Goal: Task Accomplishment & Management: Complete application form

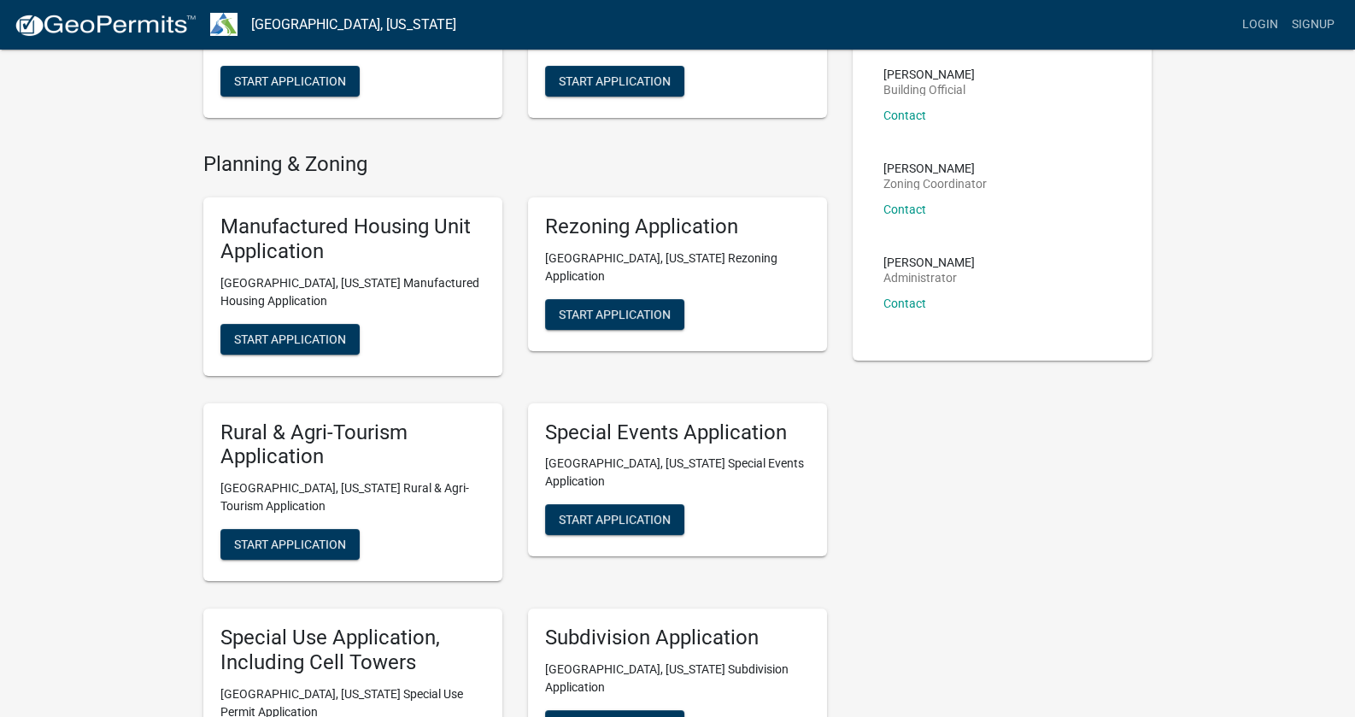
scroll to position [85, 0]
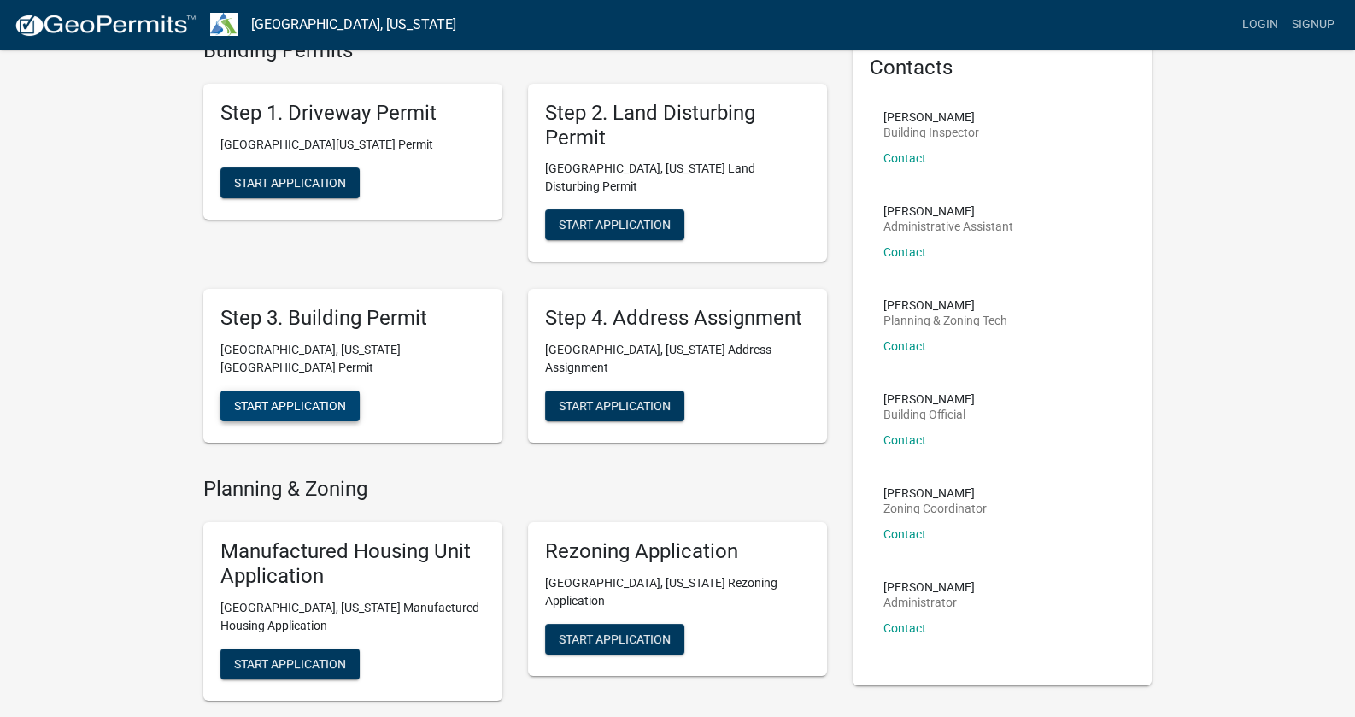
click at [277, 399] on span "Start Application" at bounding box center [290, 406] width 112 height 14
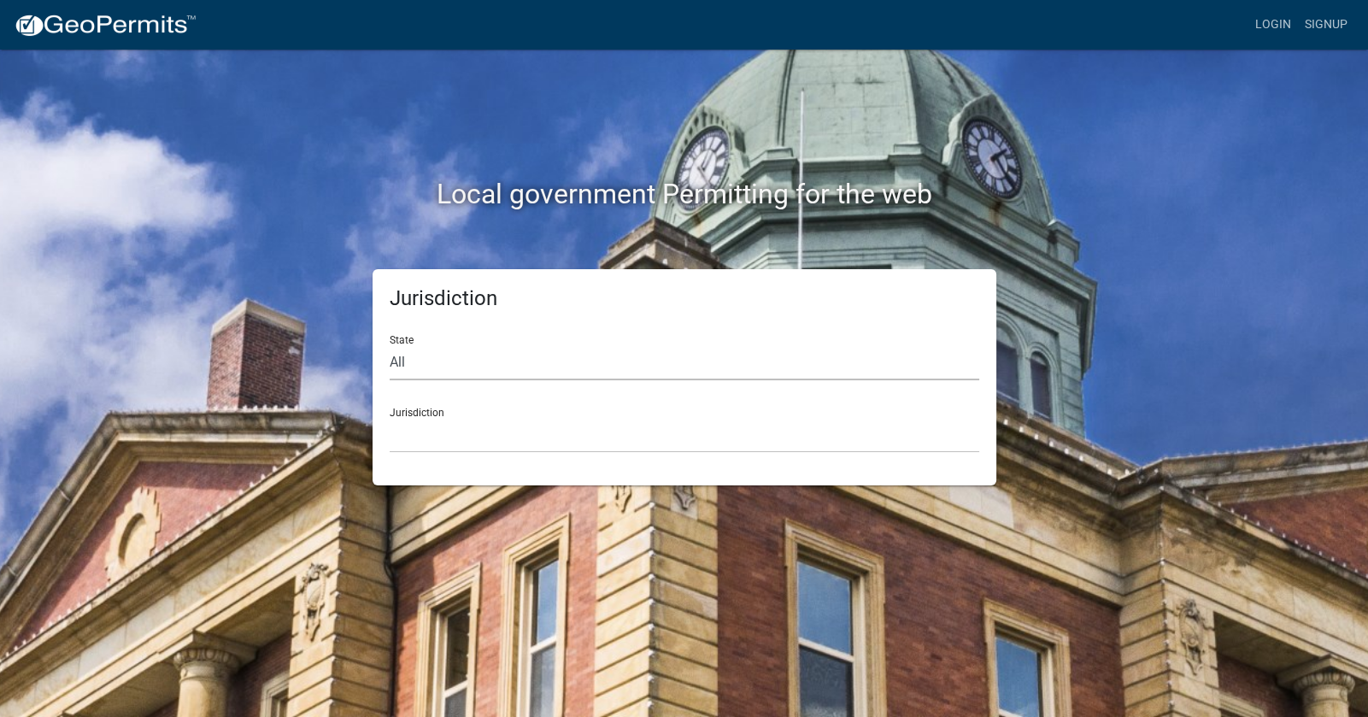
click at [510, 356] on select "All [US_STATE] [US_STATE] [US_STATE] [US_STATE] [US_STATE] [US_STATE] [US_STATE…" at bounding box center [685, 362] width 590 height 35
select select "[US_STATE]"
click at [390, 345] on select "All [US_STATE] [US_STATE] [US_STATE] [US_STATE] [US_STATE] [US_STATE] [US_STATE…" at bounding box center [685, 362] width 590 height 35
click at [446, 419] on select "[GEOGRAPHIC_DATA], [US_STATE][PERSON_NAME][GEOGRAPHIC_DATA], [US_STATE][PERSON_…" at bounding box center [685, 435] width 590 height 35
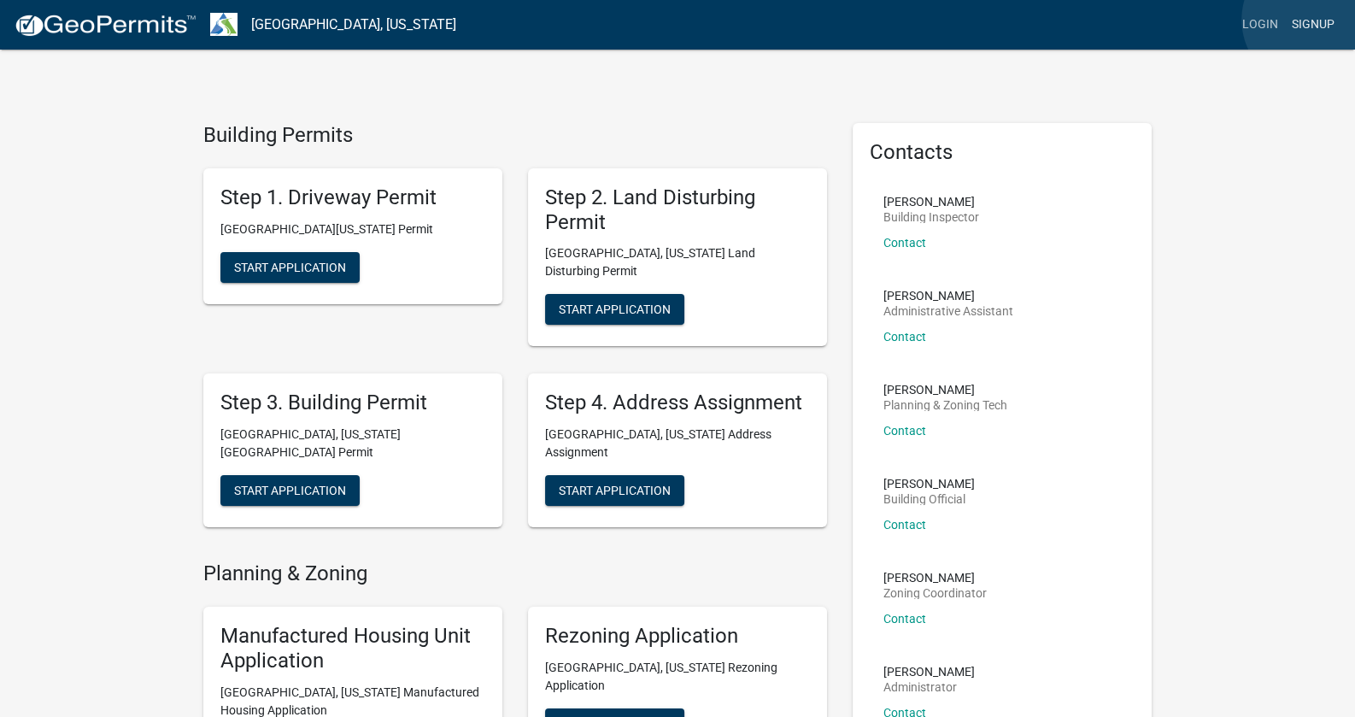
click at [1312, 20] on link "Signup" at bounding box center [1313, 25] width 56 height 32
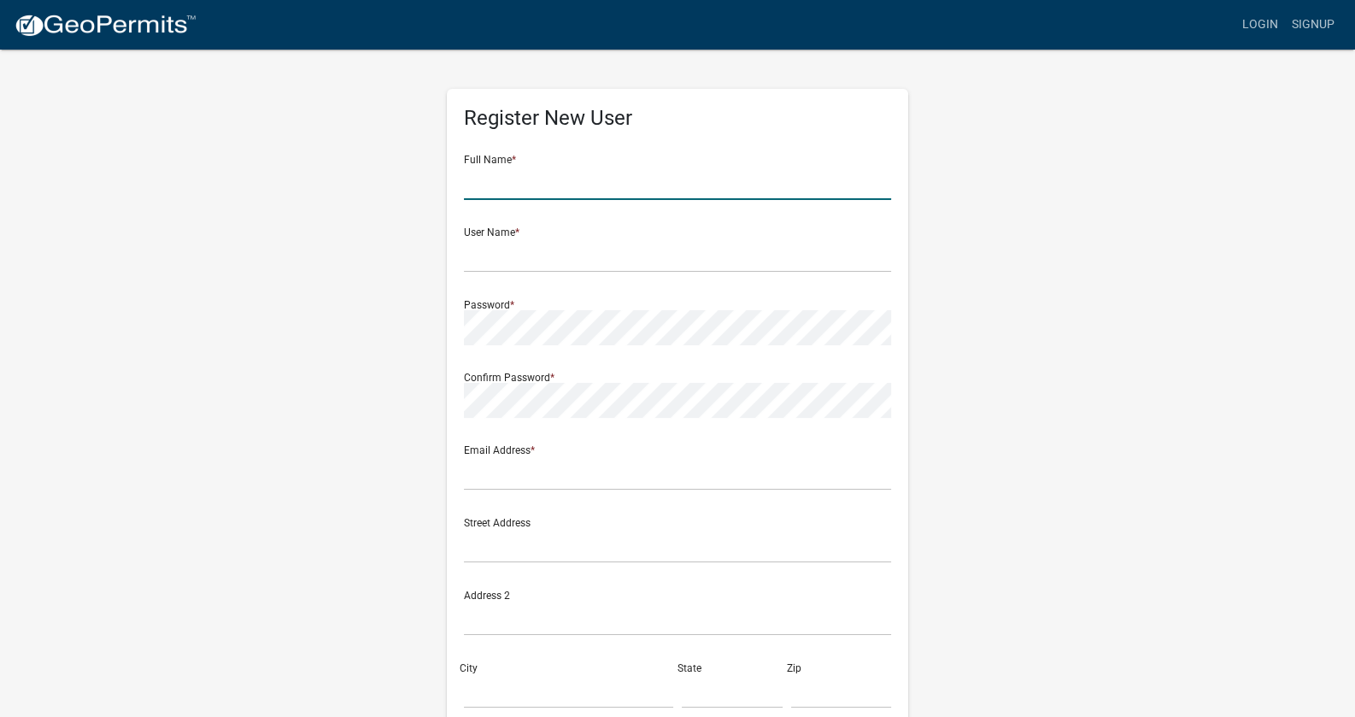
click at [569, 191] on input "text" at bounding box center [677, 182] width 427 height 35
type input "[PERSON_NAME]"
type input "[EMAIL_ADDRESS][DOMAIN_NAME]"
type input "[STREET_ADDRESS][PERSON_NAME]"
type input "office"
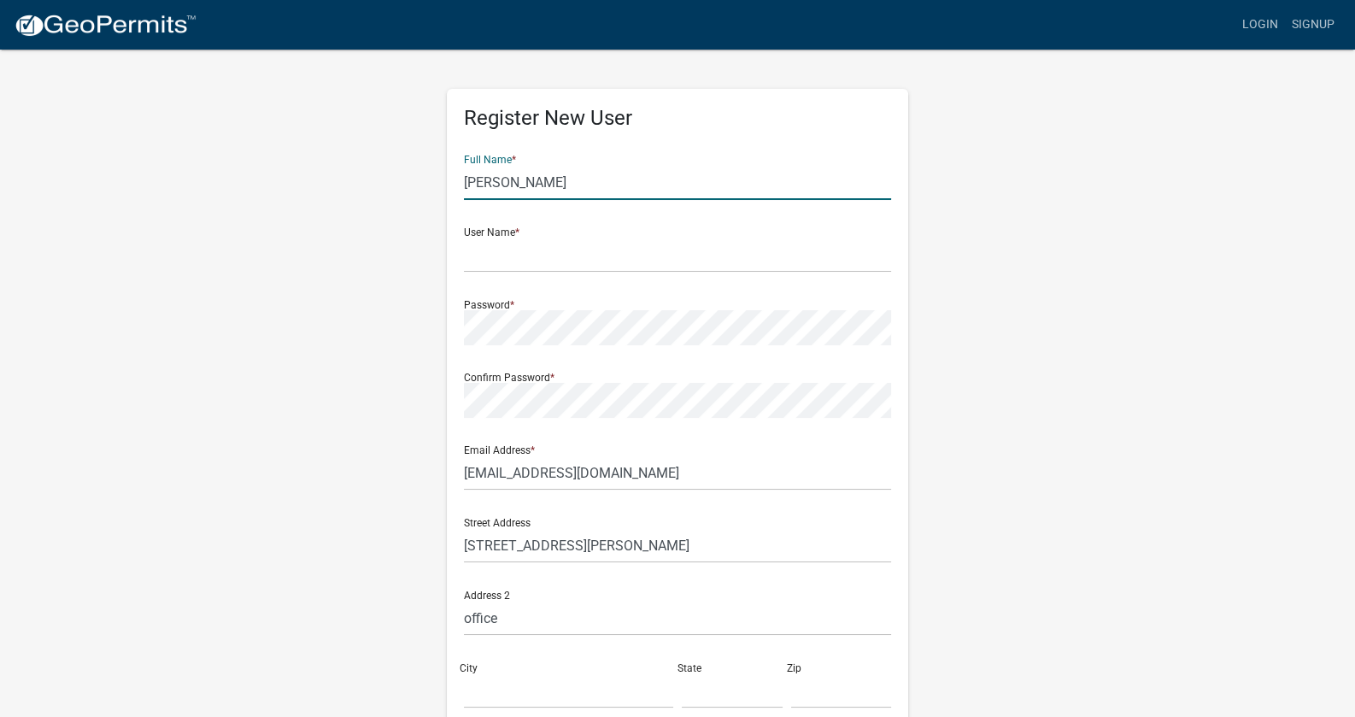
type input "Lagrange"
type input "ga"
type input "30241"
type input "4047075611"
click at [581, 247] on input "text" at bounding box center [677, 255] width 427 height 35
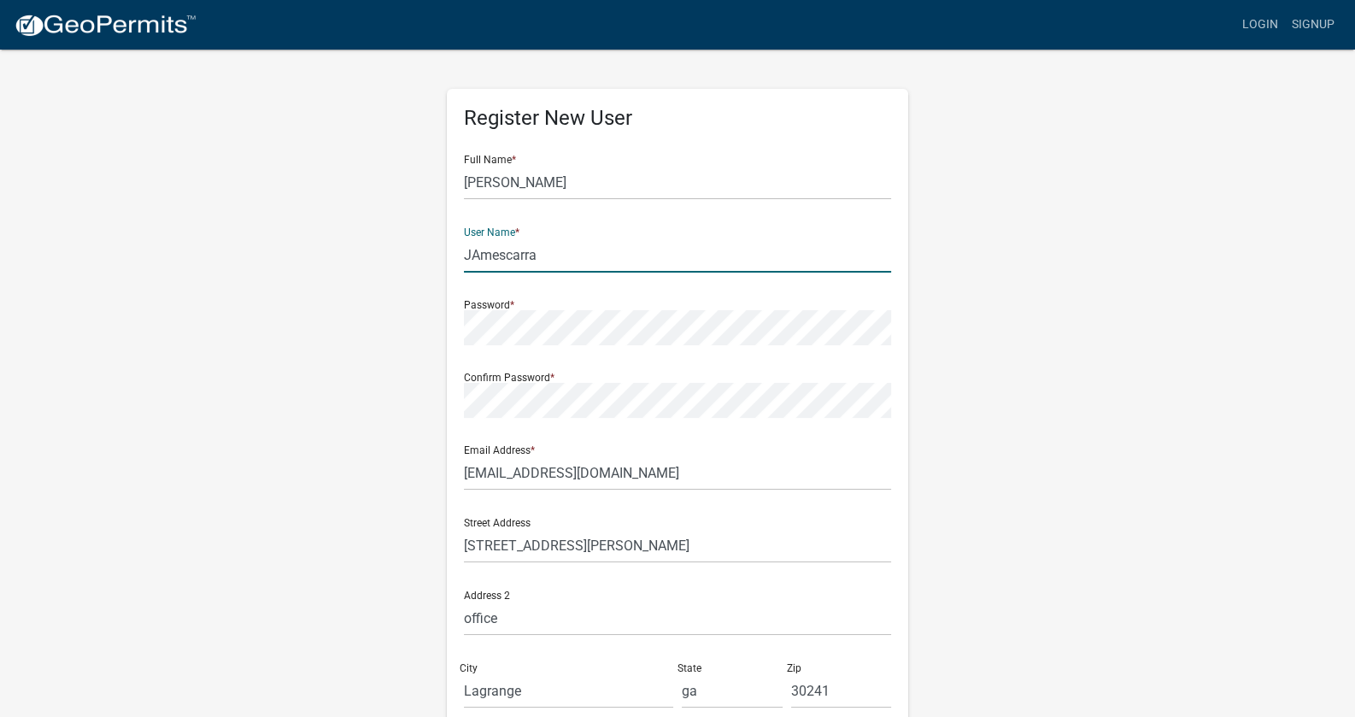
click at [483, 259] on input "JAmescarra" at bounding box center [677, 255] width 427 height 35
type input "jamescarra"
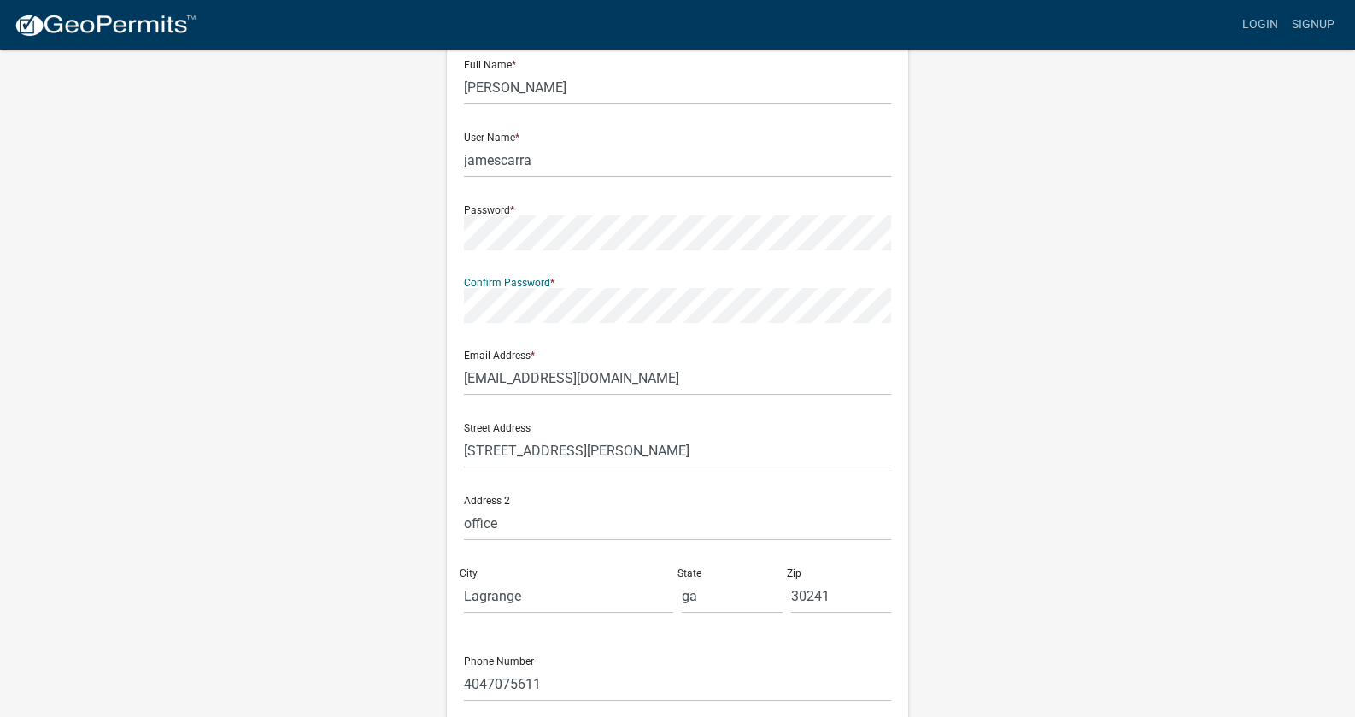
scroll to position [244, 0]
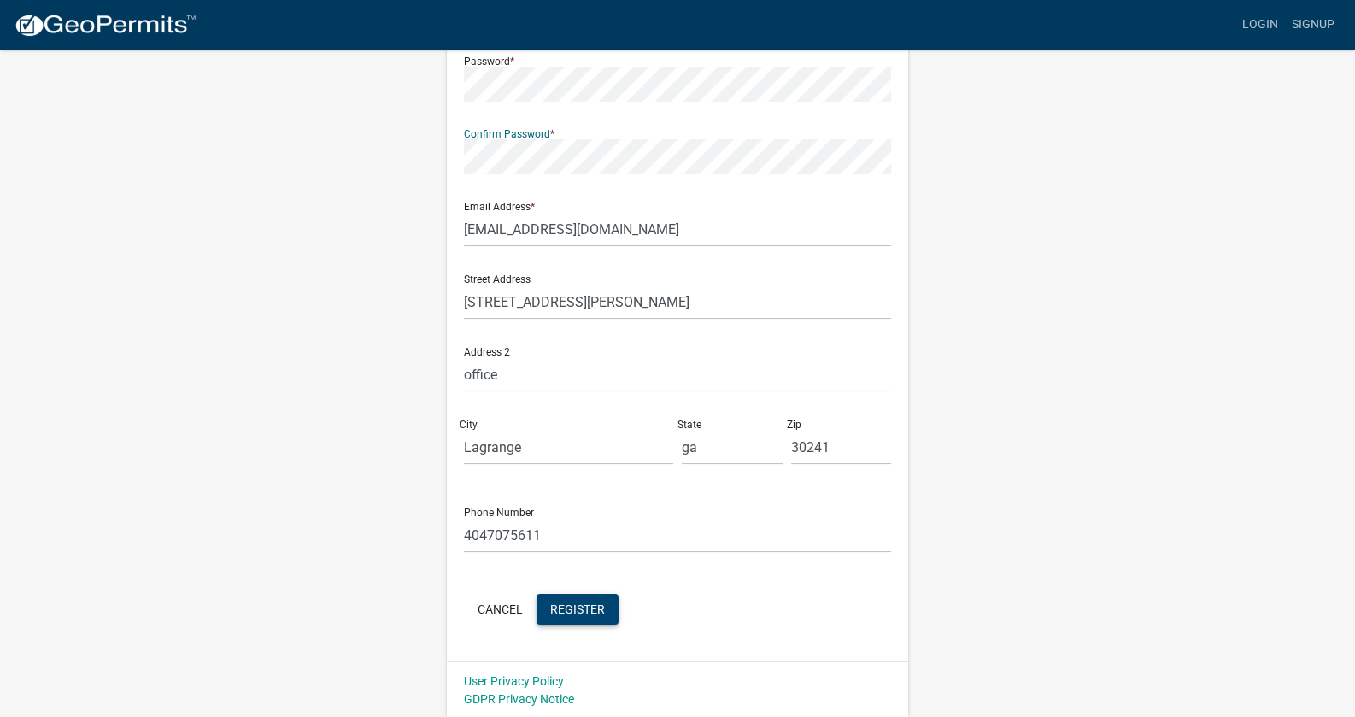
click at [567, 604] on span "Register" at bounding box center [577, 609] width 55 height 14
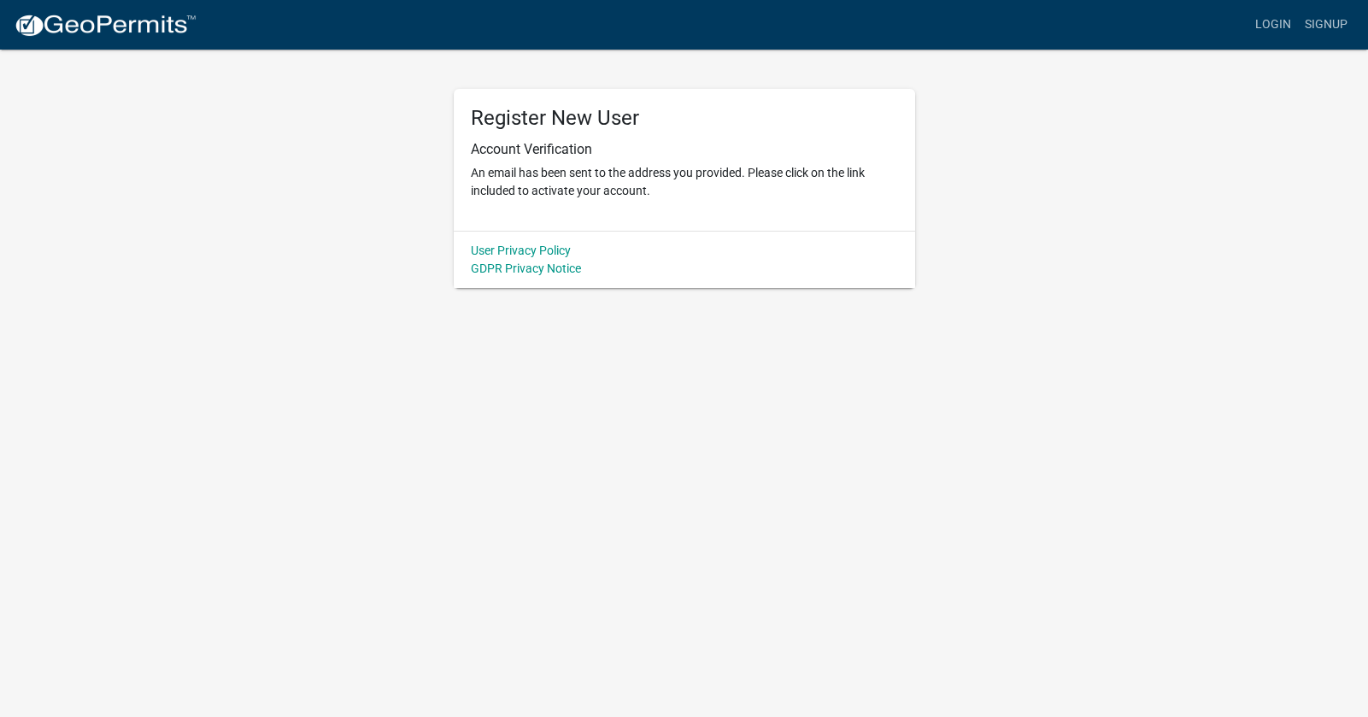
click at [77, 18] on img at bounding box center [105, 26] width 183 height 26
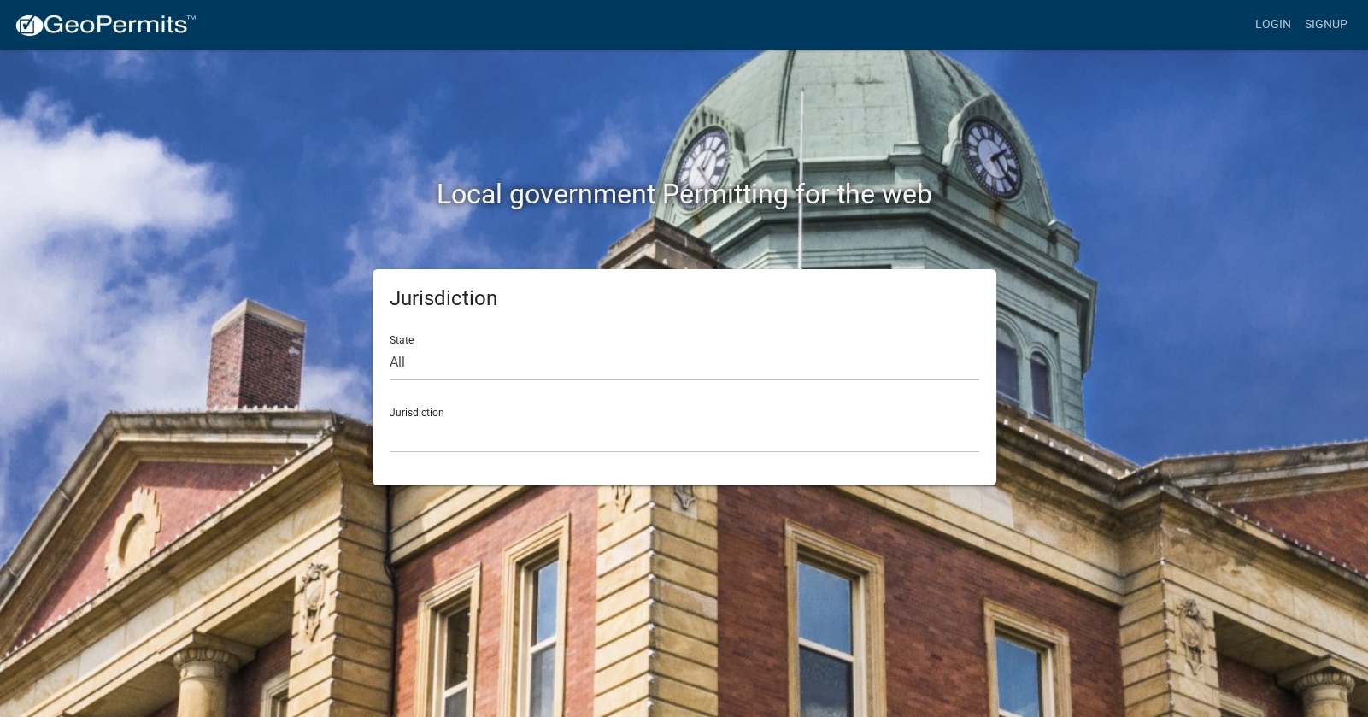
click at [487, 367] on select "All [US_STATE] [US_STATE] [US_STATE] [US_STATE] [US_STATE] [US_STATE] [US_STATE…" at bounding box center [685, 362] width 590 height 35
select select "[US_STATE]"
click at [390, 345] on select "All [US_STATE] [US_STATE] [US_STATE] [US_STATE] [US_STATE] [US_STATE] [US_STATE…" at bounding box center [685, 362] width 590 height 35
click at [465, 415] on div "Jurisdiction [GEOGRAPHIC_DATA], [US_STATE][PERSON_NAME][GEOGRAPHIC_DATA], [US_S…" at bounding box center [685, 423] width 590 height 59
click at [508, 428] on select "[GEOGRAPHIC_DATA], [US_STATE][PERSON_NAME][GEOGRAPHIC_DATA], [US_STATE][PERSON_…" at bounding box center [685, 435] width 590 height 35
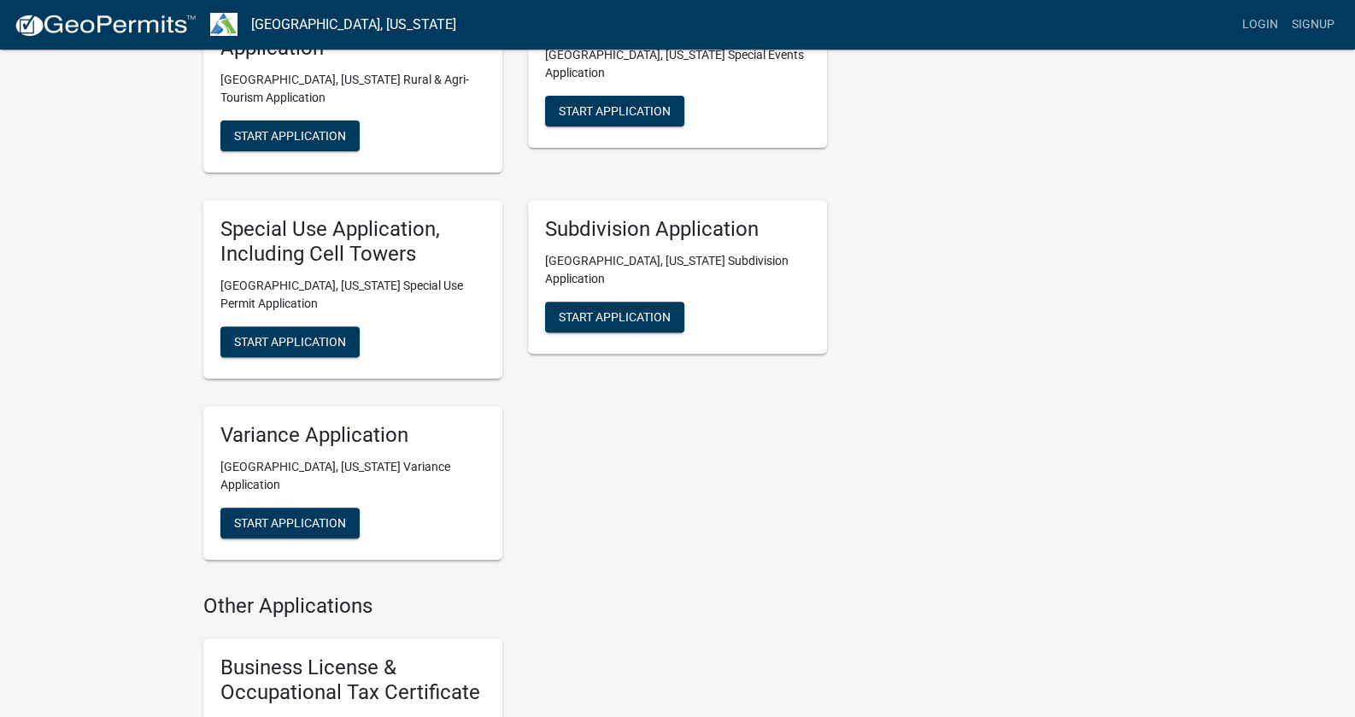
scroll to position [683, 0]
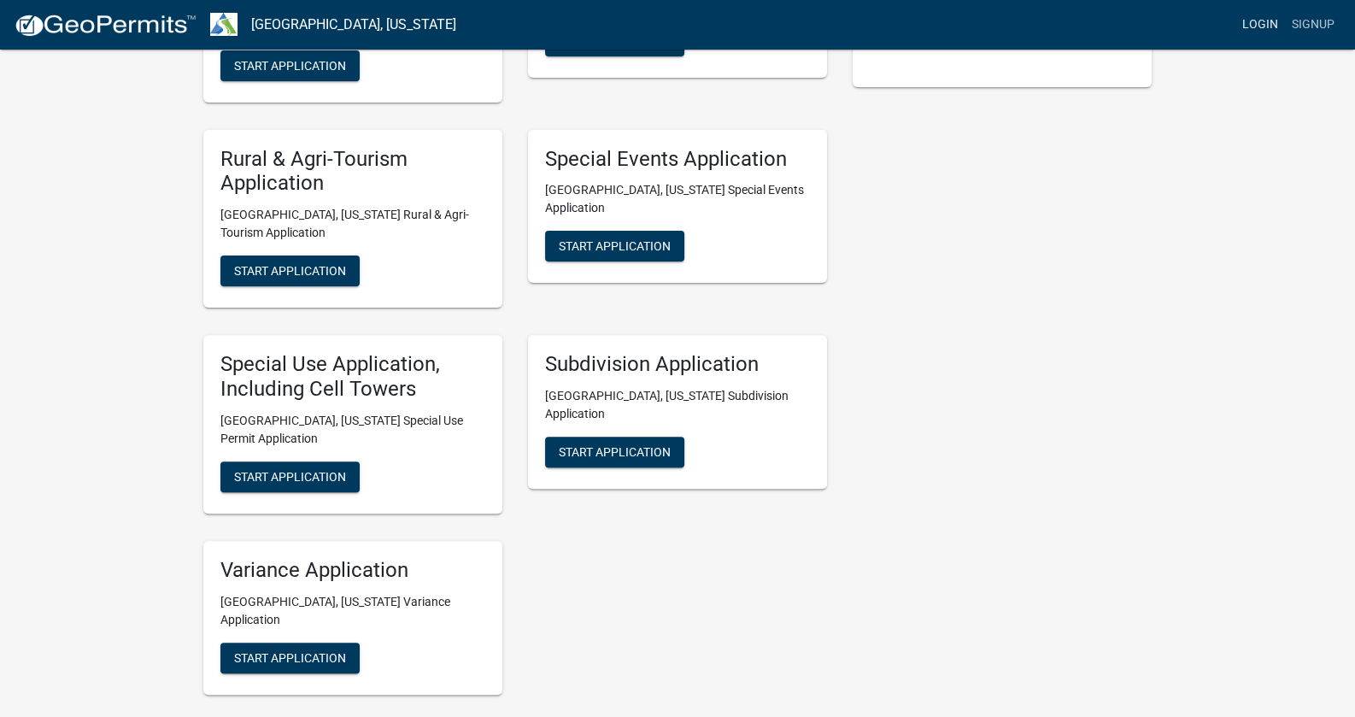
click at [1252, 25] on link "Login" at bounding box center [1261, 25] width 50 height 32
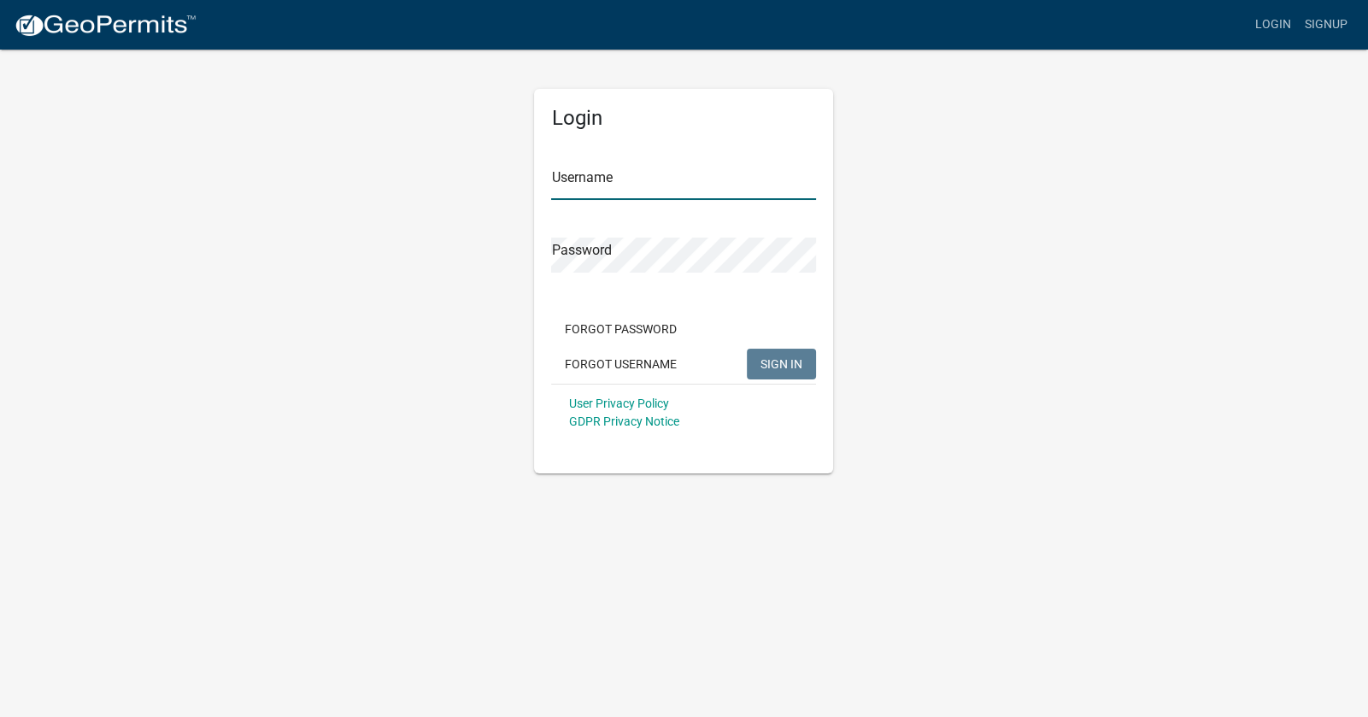
type input "jamescarra"
click at [778, 362] on span "SIGN IN" at bounding box center [782, 363] width 42 height 14
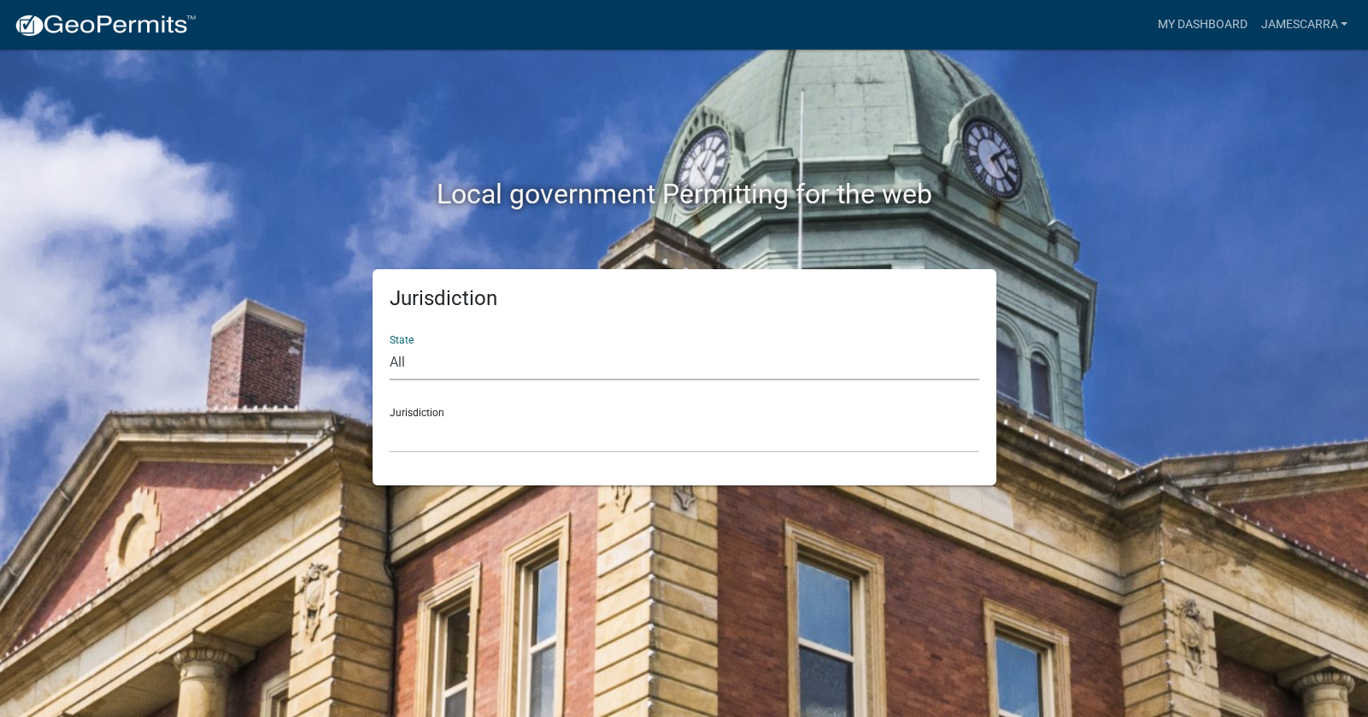
click at [508, 350] on select "All [US_STATE] [US_STATE] [US_STATE] [US_STATE] [US_STATE] [US_STATE] [US_STATE…" at bounding box center [685, 362] width 590 height 35
select select "[US_STATE]"
click at [390, 345] on select "All [US_STATE] [US_STATE] [US_STATE] [US_STATE] [US_STATE] [US_STATE] [US_STATE…" at bounding box center [685, 362] width 590 height 35
click at [482, 433] on select "[GEOGRAPHIC_DATA], [US_STATE][PERSON_NAME][GEOGRAPHIC_DATA], [US_STATE][PERSON_…" at bounding box center [685, 435] width 590 height 35
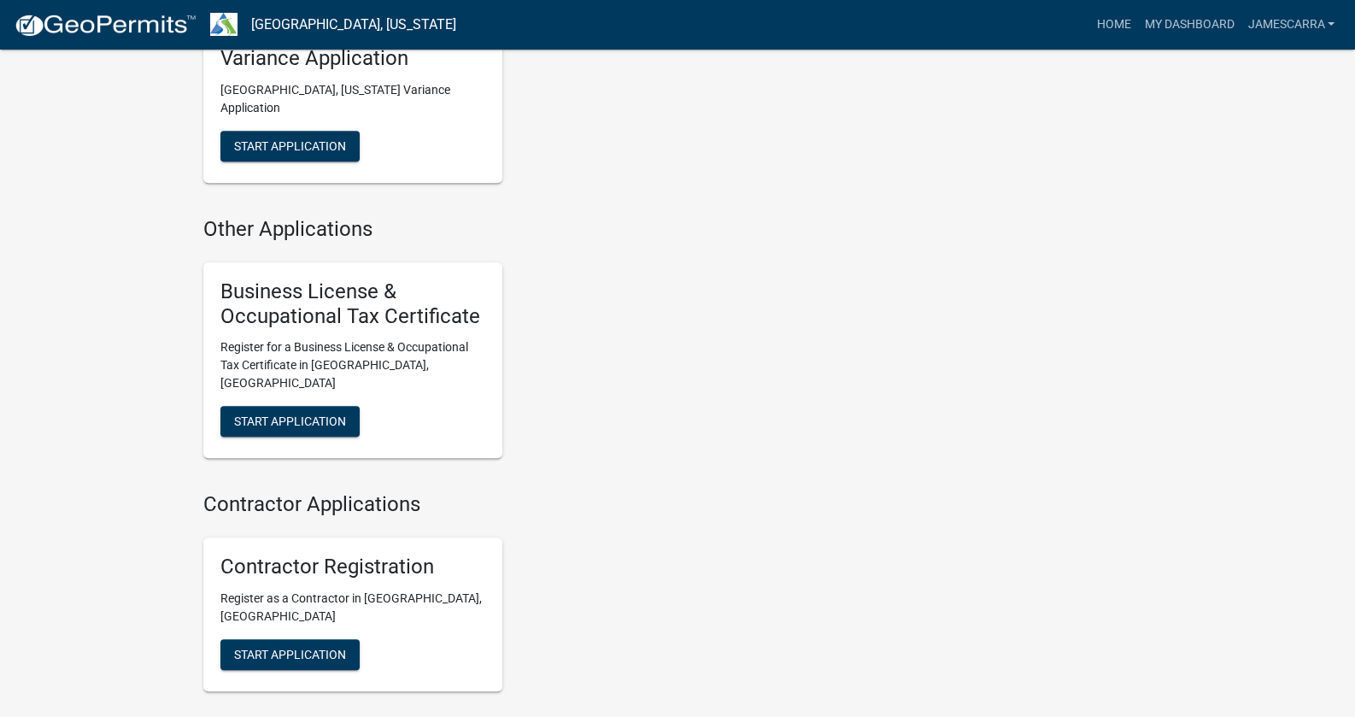
scroll to position [1325, 0]
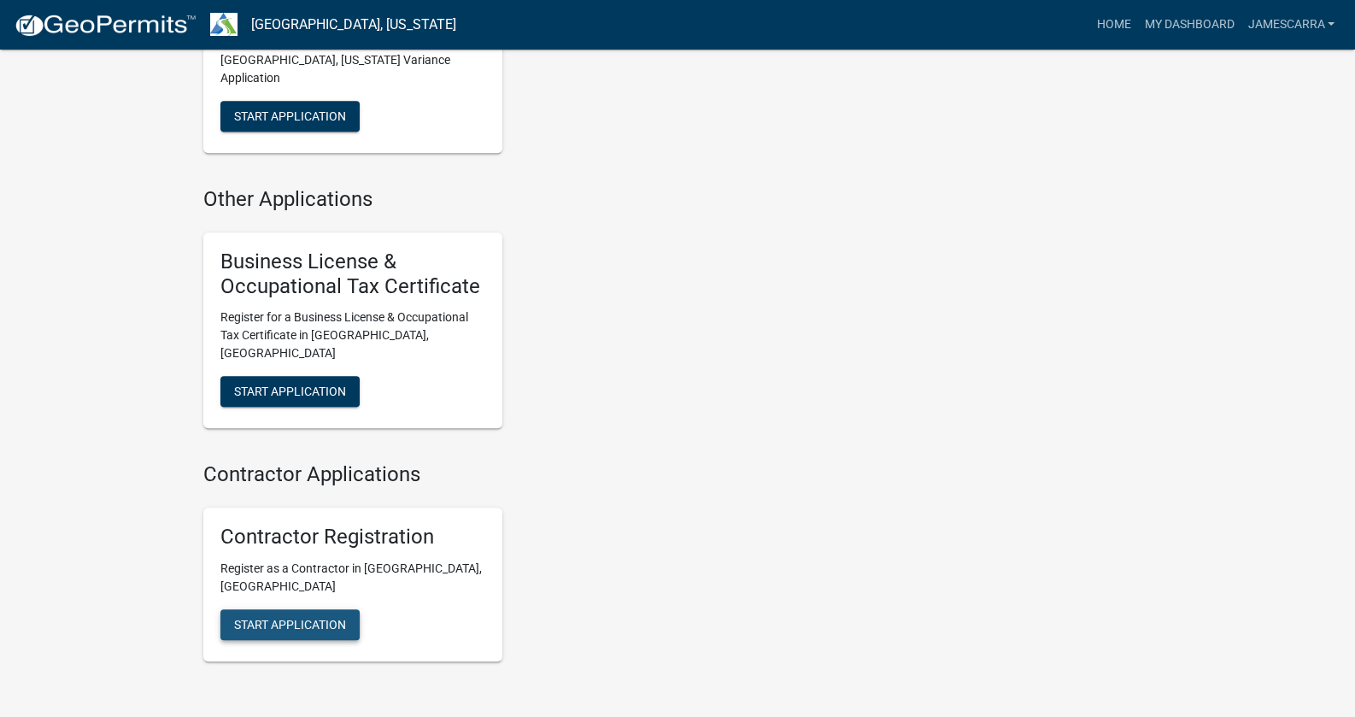
click at [332, 618] on span "Start Application" at bounding box center [290, 625] width 112 height 14
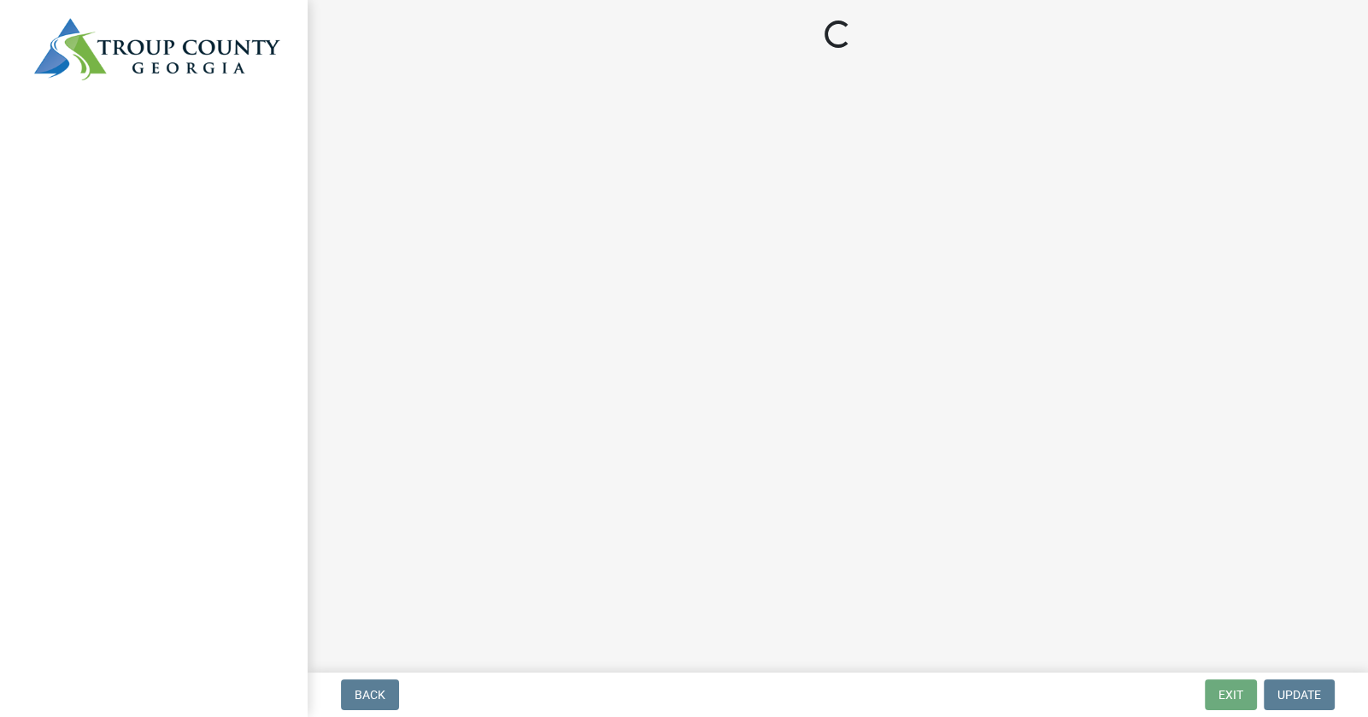
select select "ga"
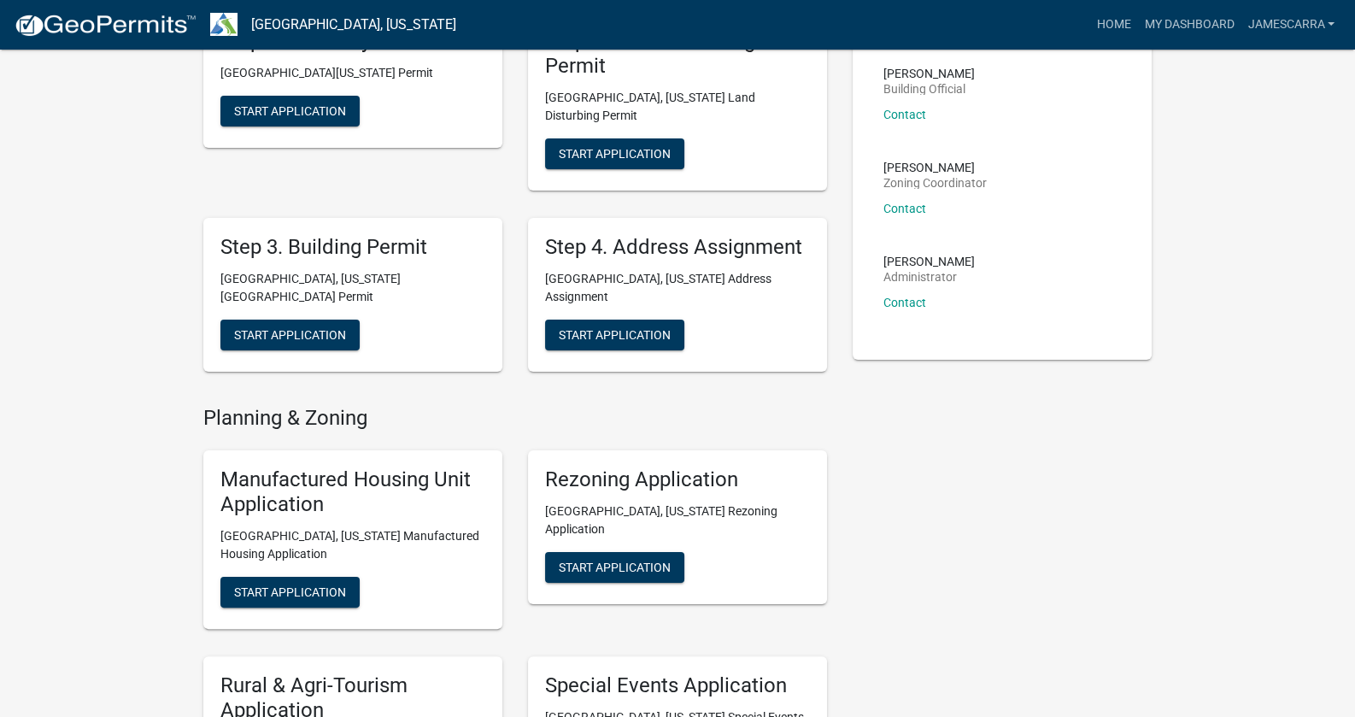
scroll to position [426, 0]
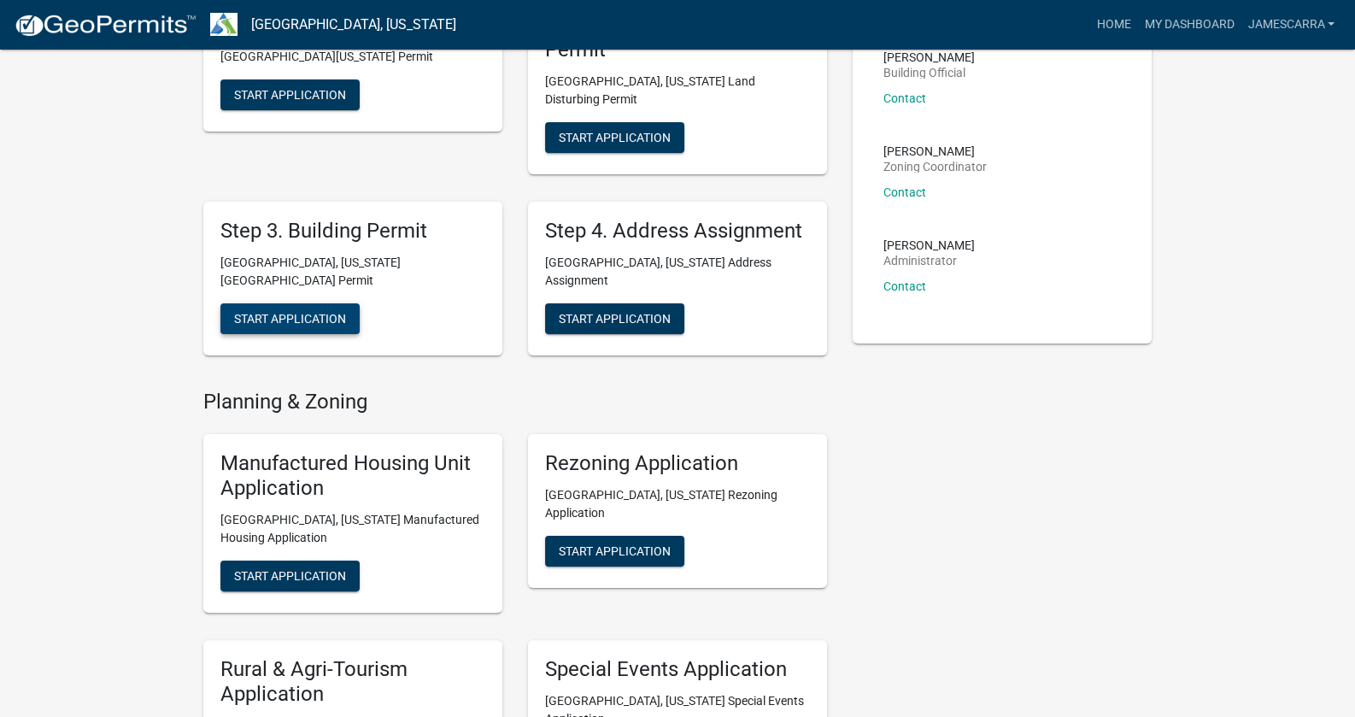
click at [310, 303] on button "Start Application" at bounding box center [289, 318] width 139 height 31
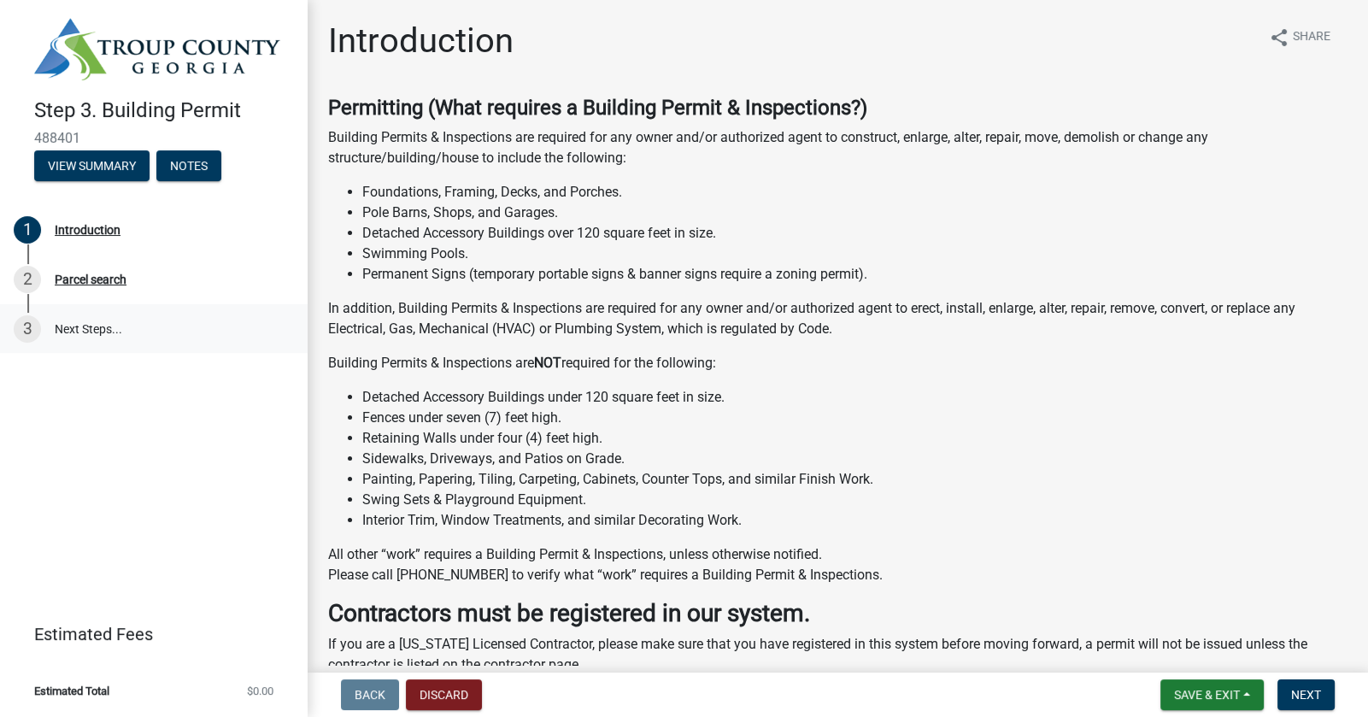
click at [85, 321] on link "3 Next Steps..." at bounding box center [154, 329] width 308 height 50
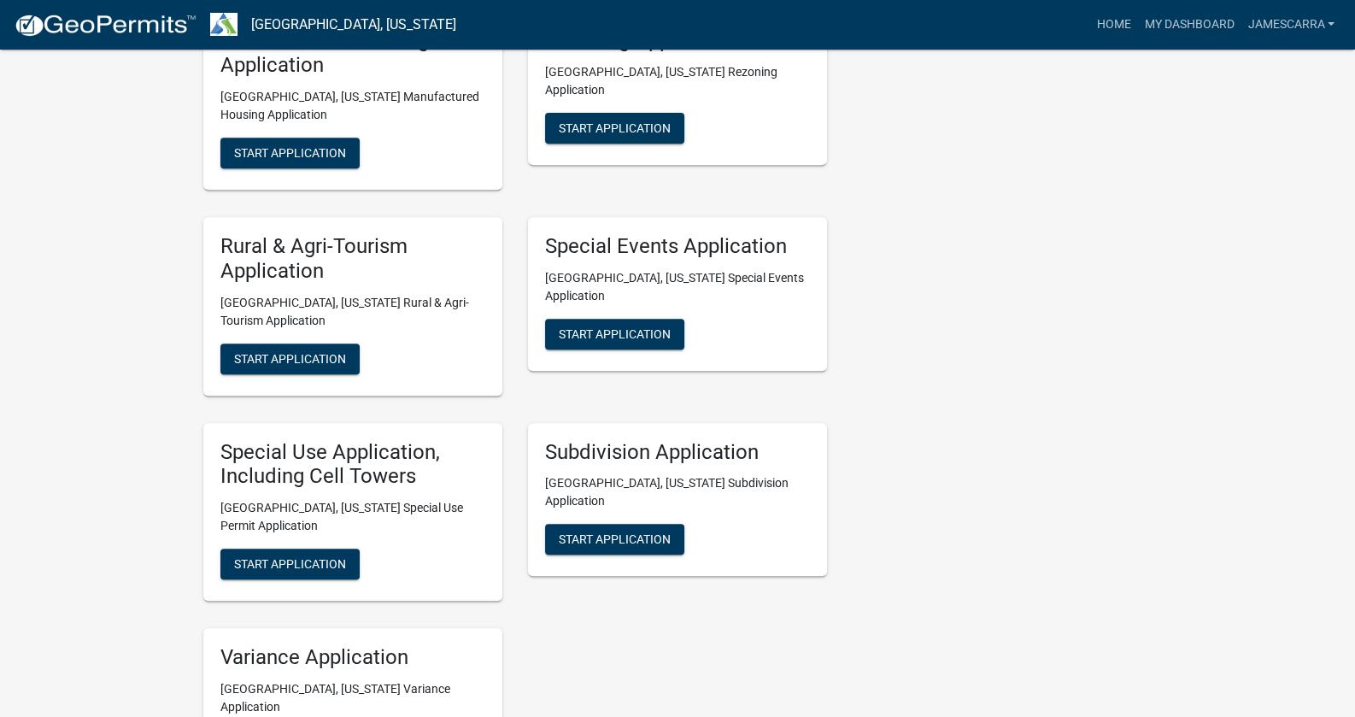
scroll to position [1026, 0]
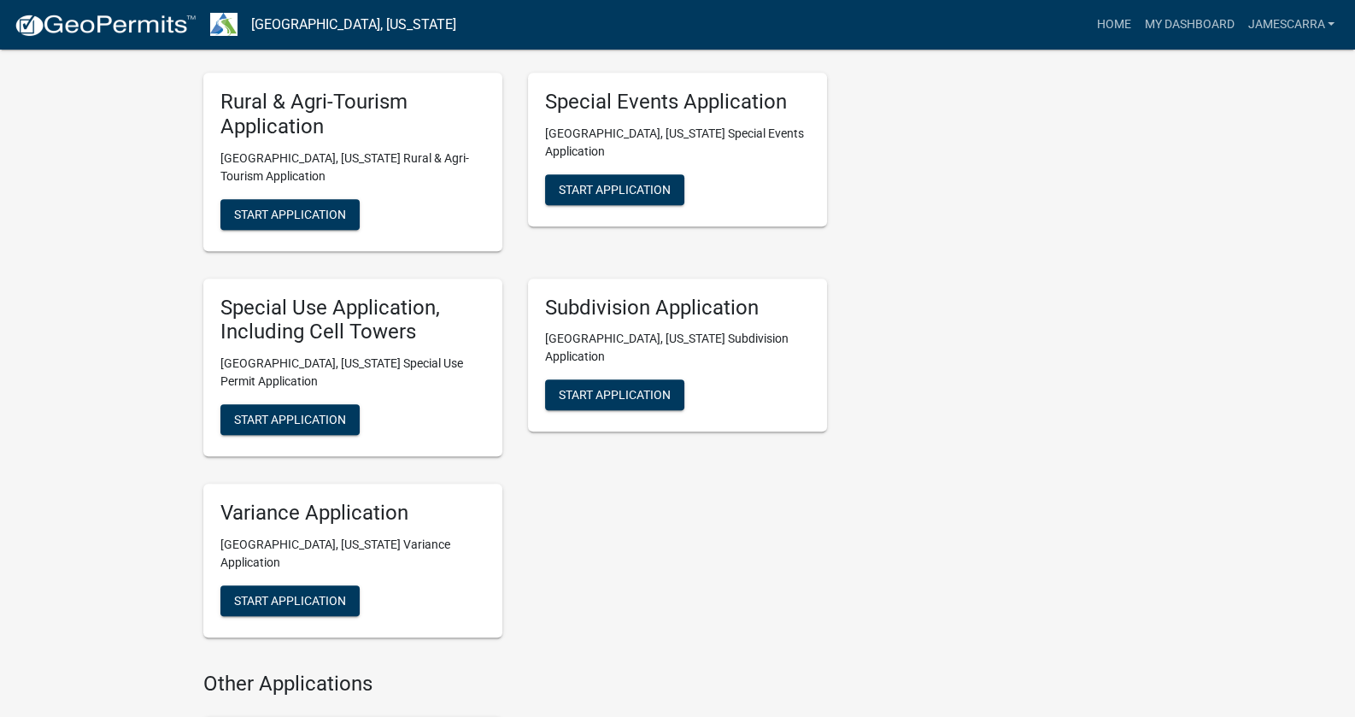
click at [263, 361] on div "Special Use Application, Including Cell Towers [GEOGRAPHIC_DATA], [US_STATE] Sp…" at bounding box center [352, 368] width 299 height 179
click at [268, 413] on span "Start Application" at bounding box center [290, 420] width 112 height 14
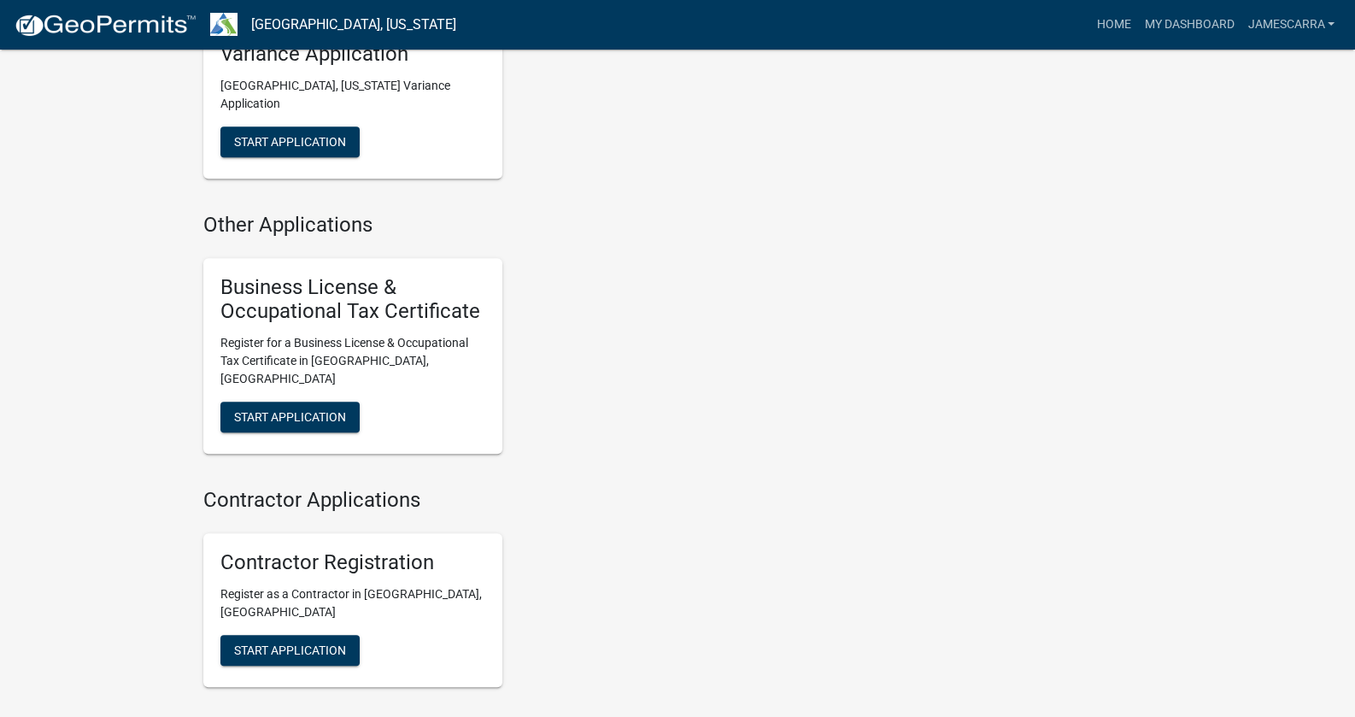
scroll to position [1535, 0]
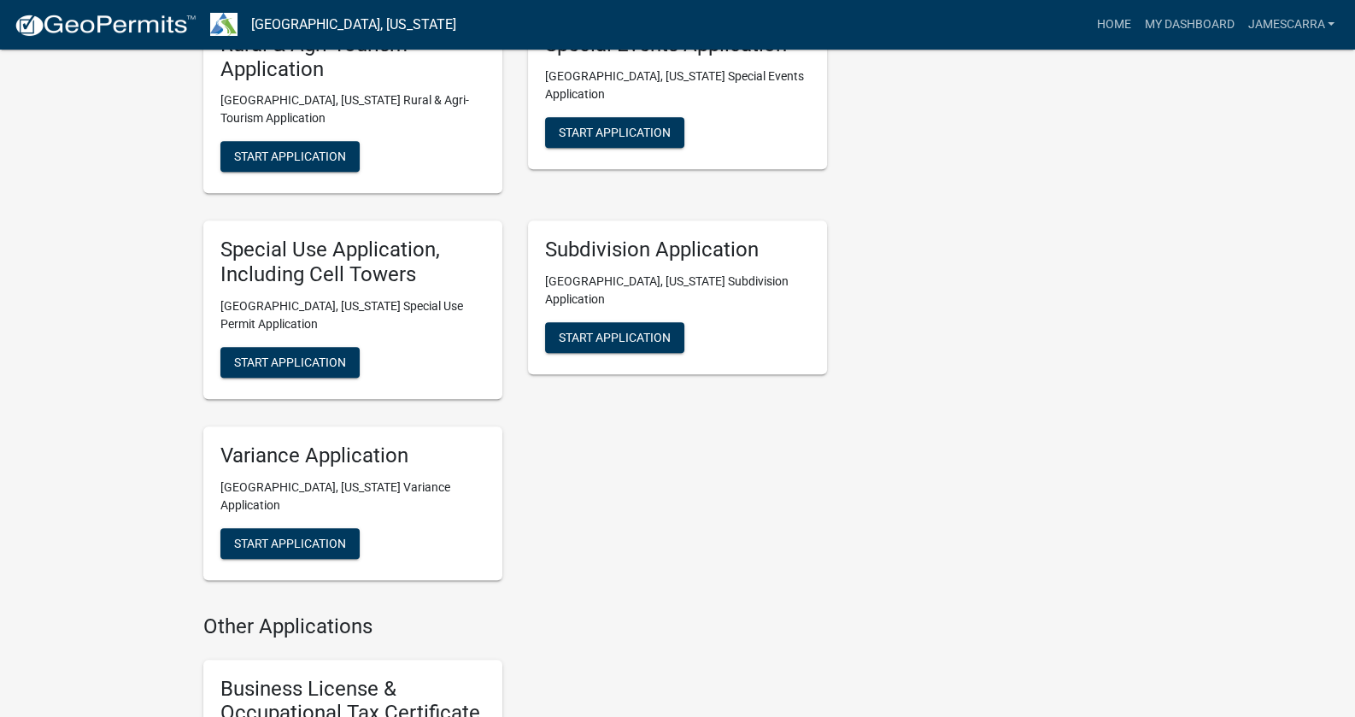
drag, startPoint x: 993, startPoint y: 497, endPoint x: 1003, endPoint y: 483, distance: 17.1
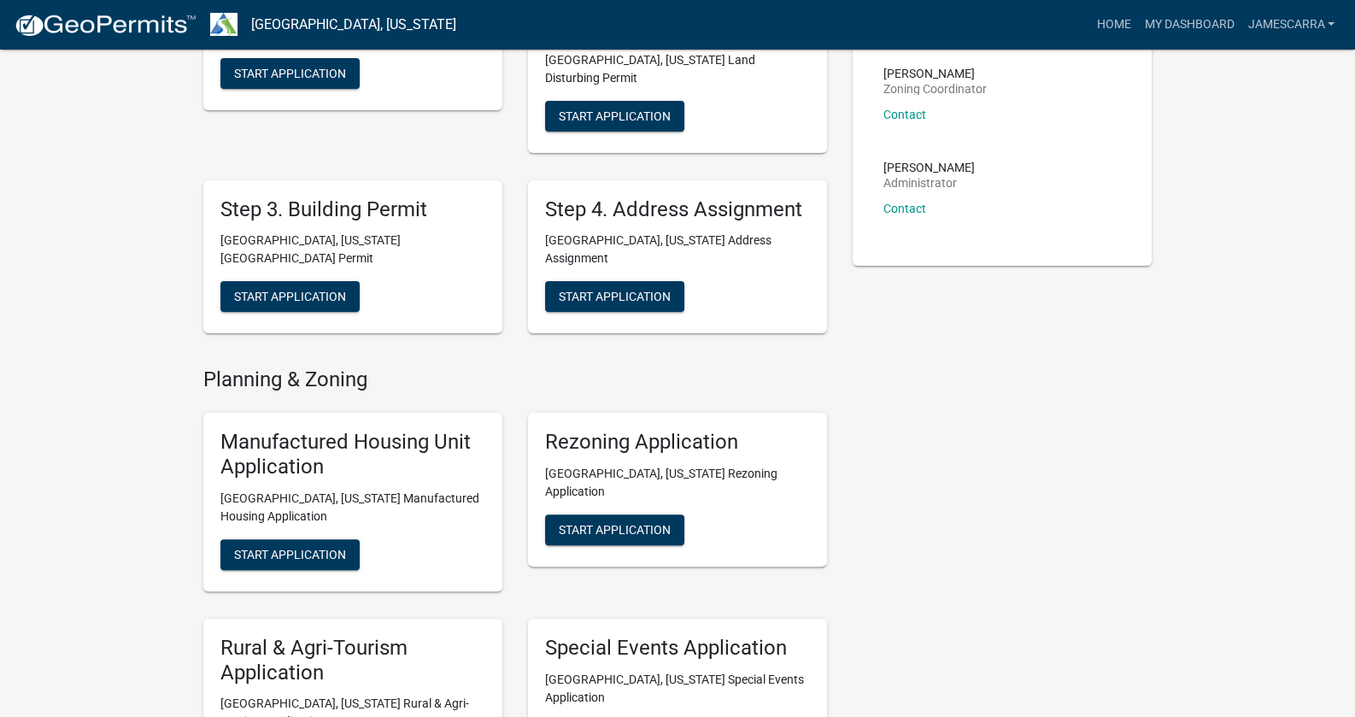
scroll to position [0, 0]
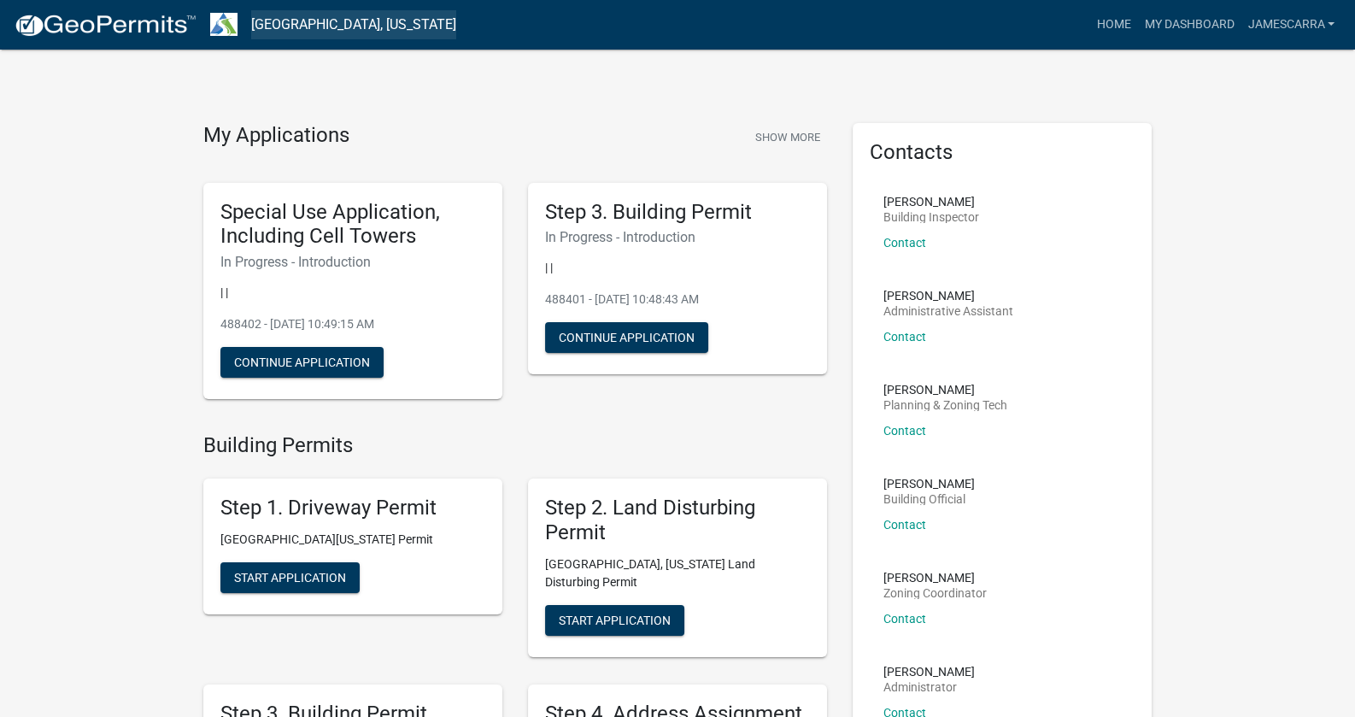
click at [329, 24] on link "[GEOGRAPHIC_DATA], [US_STATE]" at bounding box center [353, 24] width 205 height 29
click at [1282, 21] on link "jamescarra" at bounding box center [1291, 25] width 101 height 32
